Goal: Find specific page/section: Find specific page/section

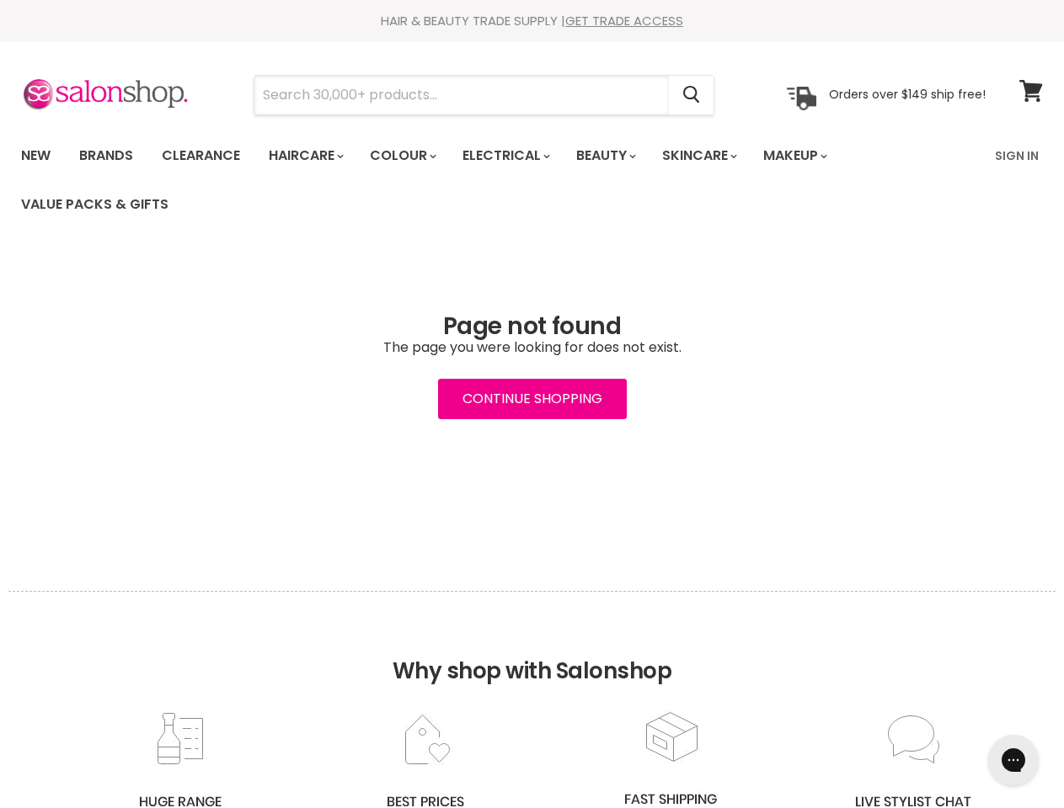
click at [462, 95] on input "Search" at bounding box center [461, 95] width 414 height 39
click at [692, 95] on icon "Search" at bounding box center [691, 96] width 17 height 18
click at [311, 156] on link "Haircare" at bounding box center [305, 155] width 98 height 35
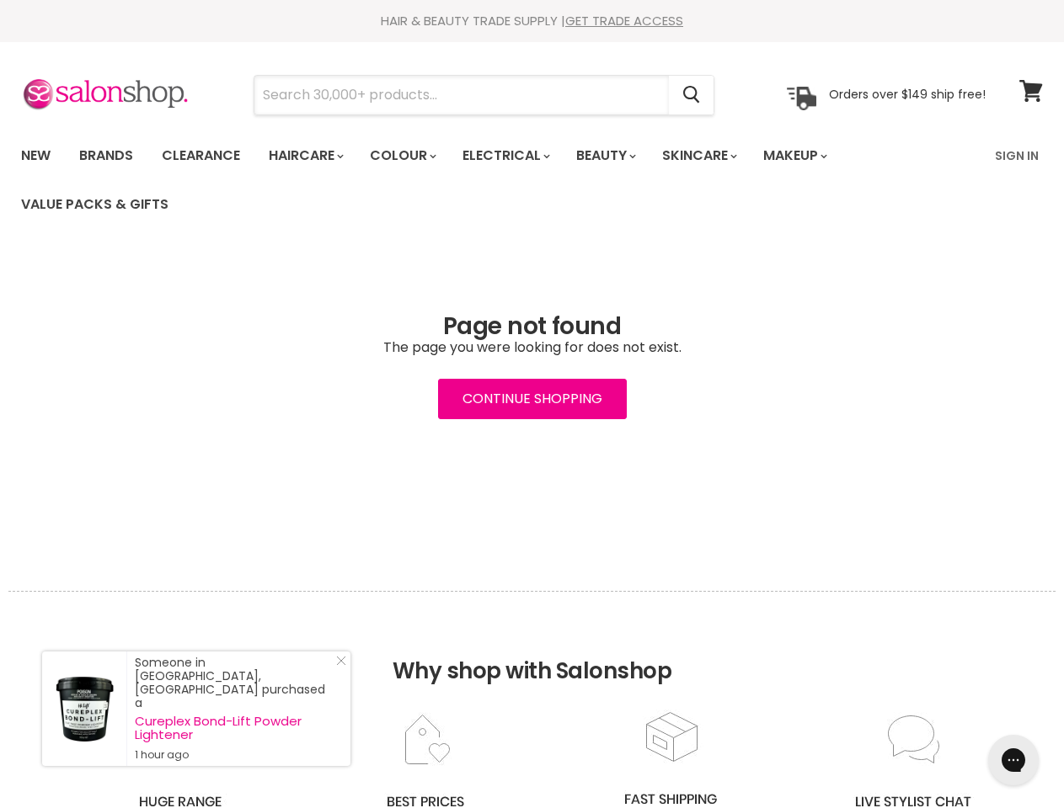
click at [462, 95] on input "Search" at bounding box center [461, 95] width 414 height 39
click at [692, 95] on icon "Search" at bounding box center [691, 96] width 17 height 18
